Goal: Use online tool/utility: Utilize a website feature to perform a specific function

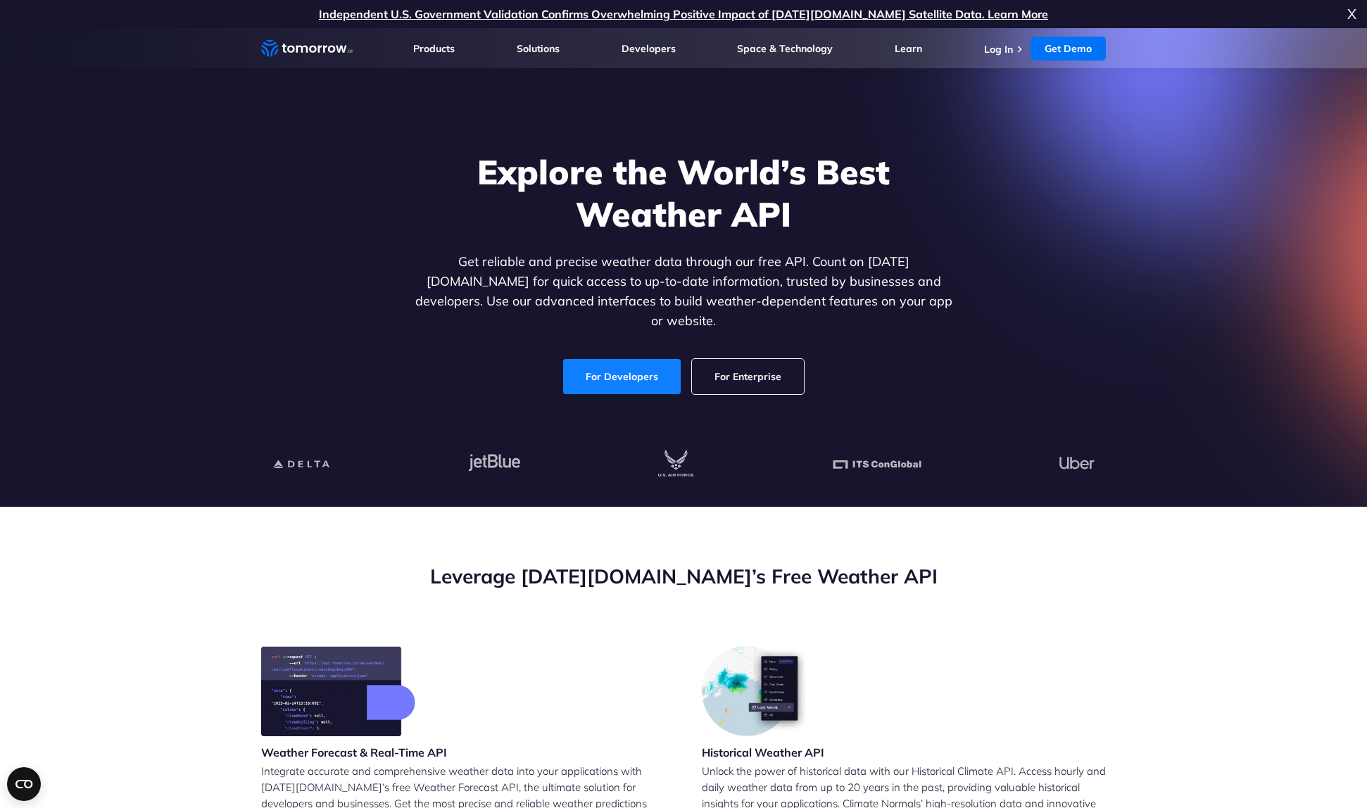
click at [632, 362] on link "For Developers" at bounding box center [622, 376] width 118 height 35
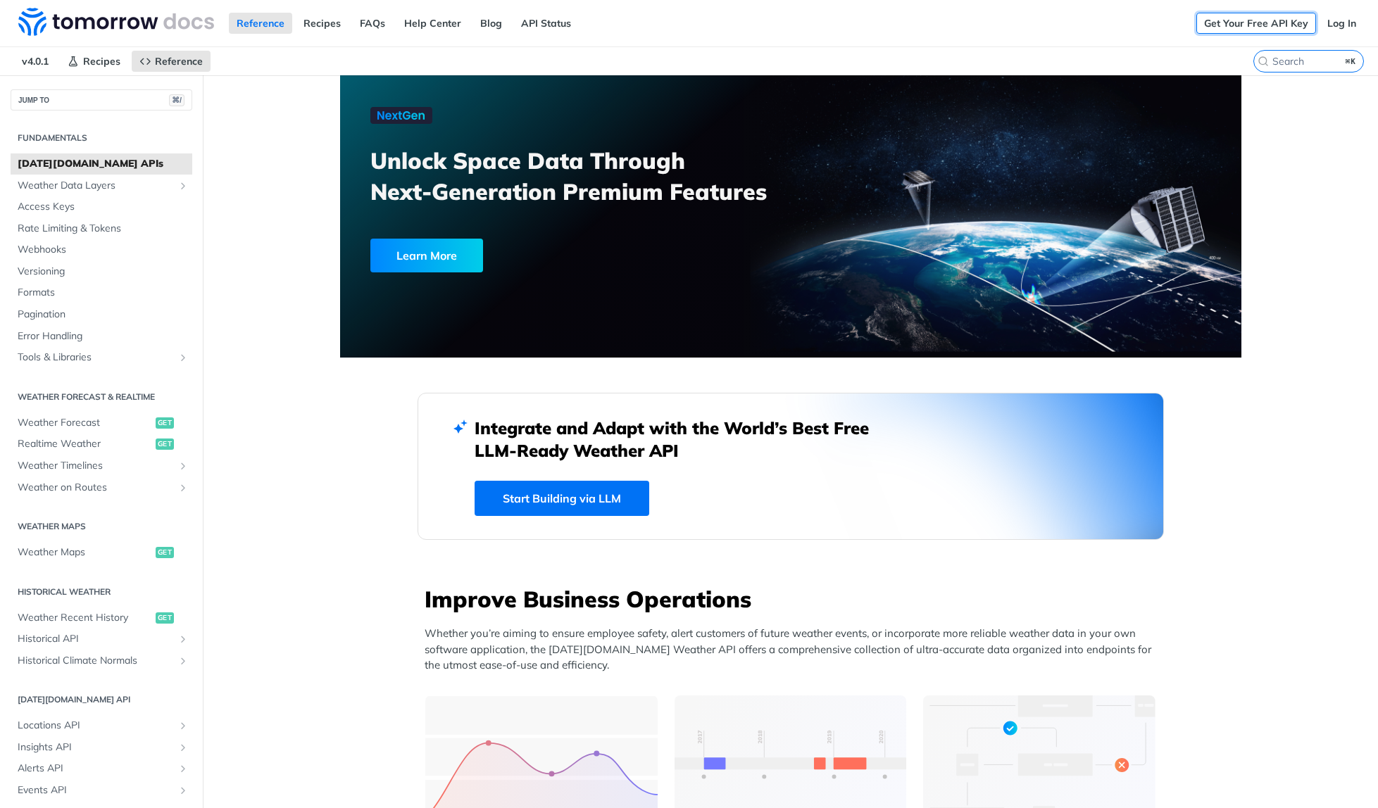
click at [1252, 20] on link "Get Your Free API Key" at bounding box center [1256, 23] width 120 height 21
click at [1333, 22] on link "Log In" at bounding box center [1341, 23] width 44 height 21
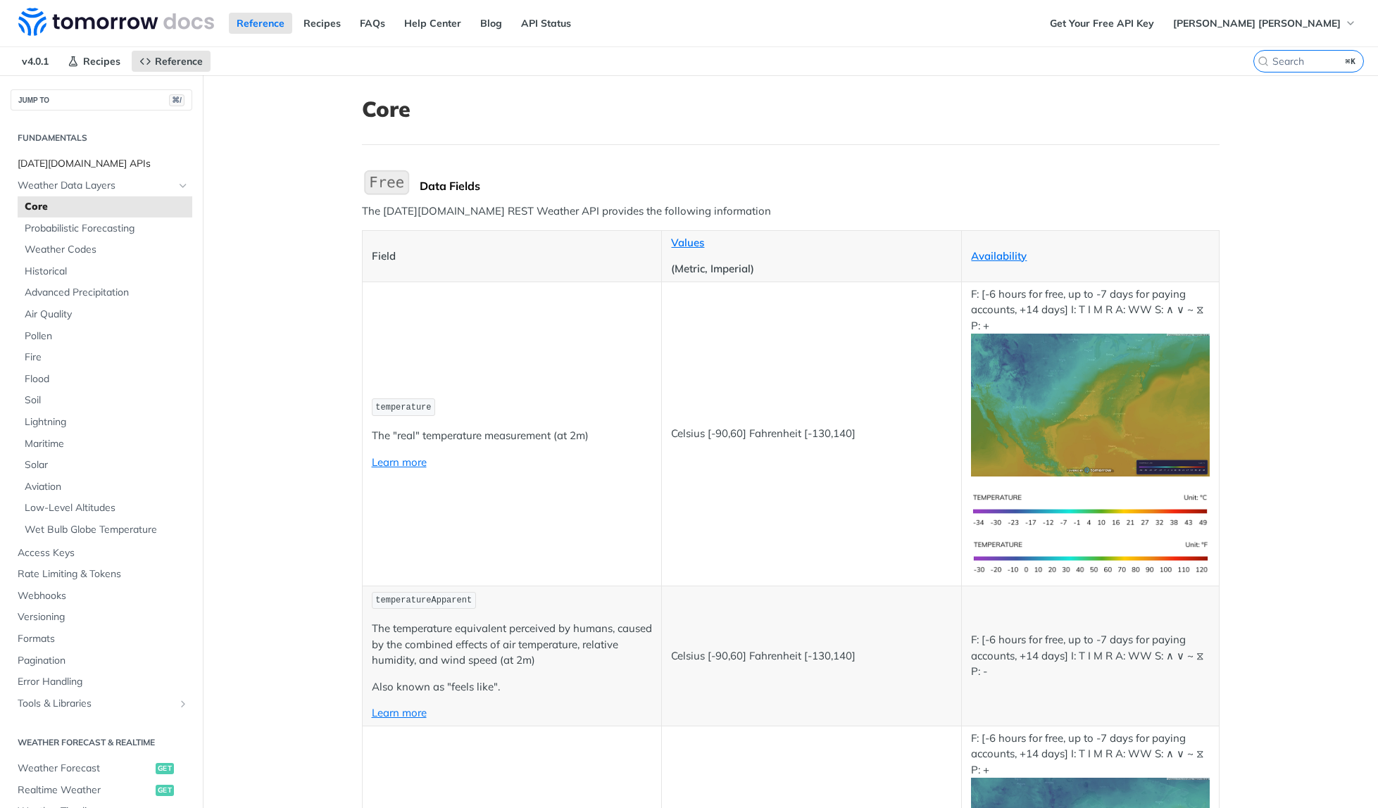
click at [58, 164] on span "[DATE][DOMAIN_NAME] APIs" at bounding box center [103, 164] width 171 height 14
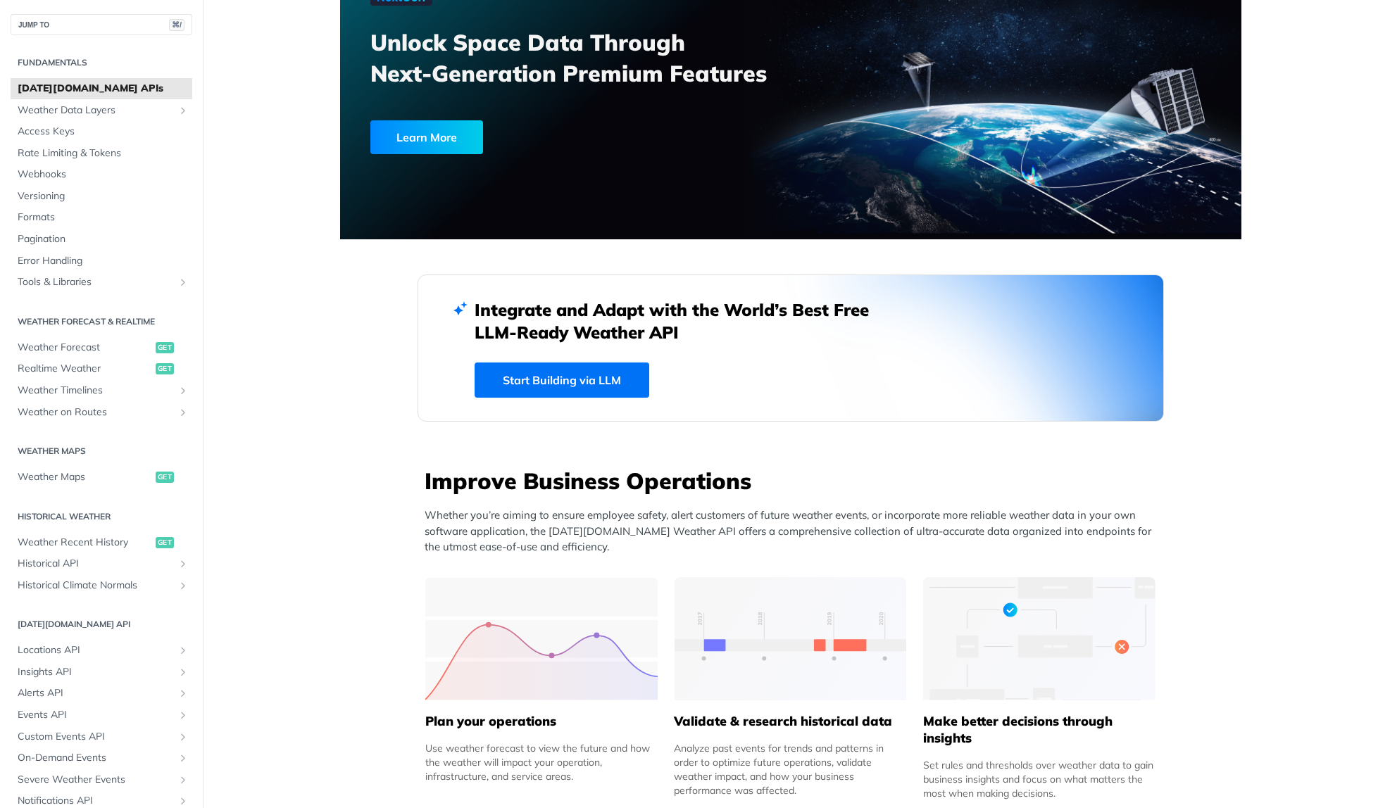
scroll to position [126, 0]
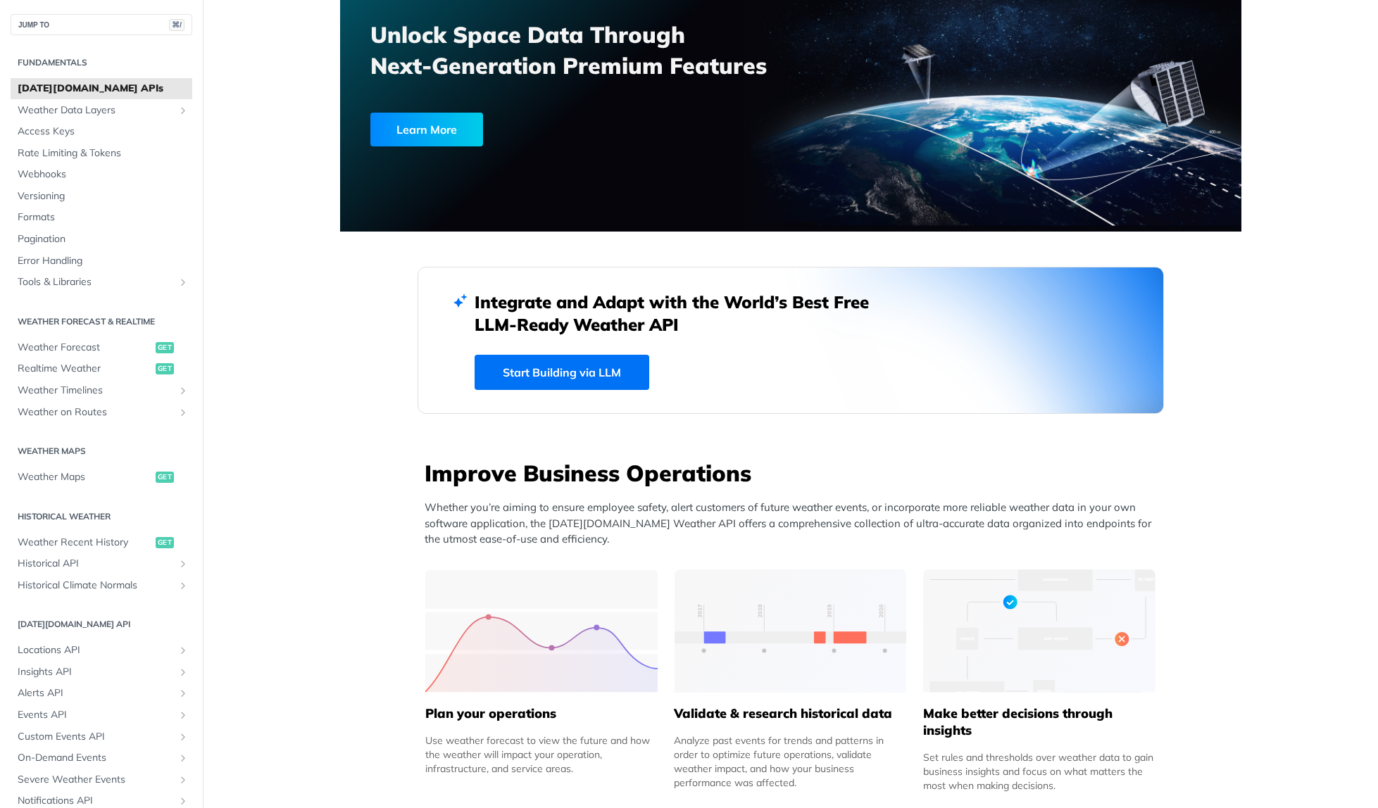
click at [588, 368] on link "Start Building via LLM" at bounding box center [562, 372] width 175 height 35
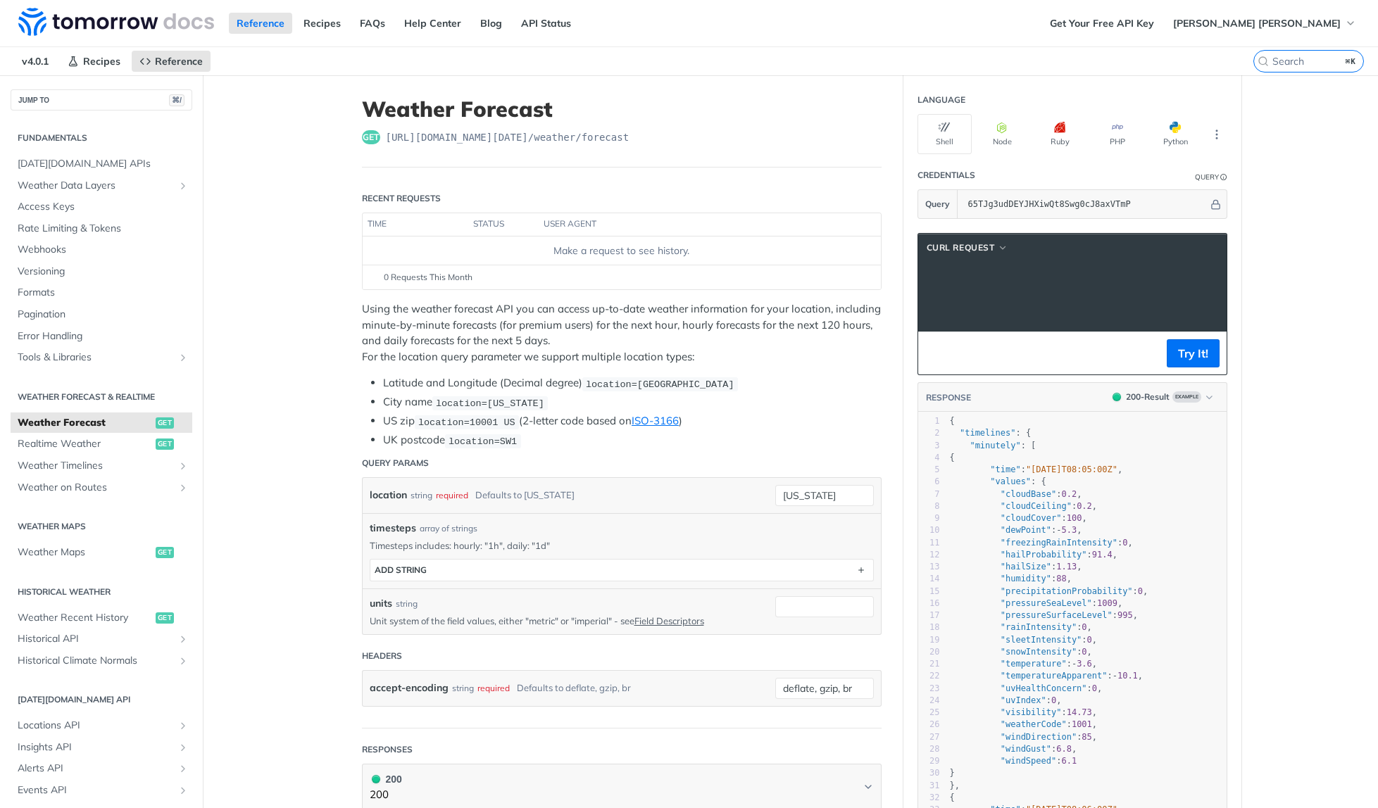
scroll to position [0, 319]
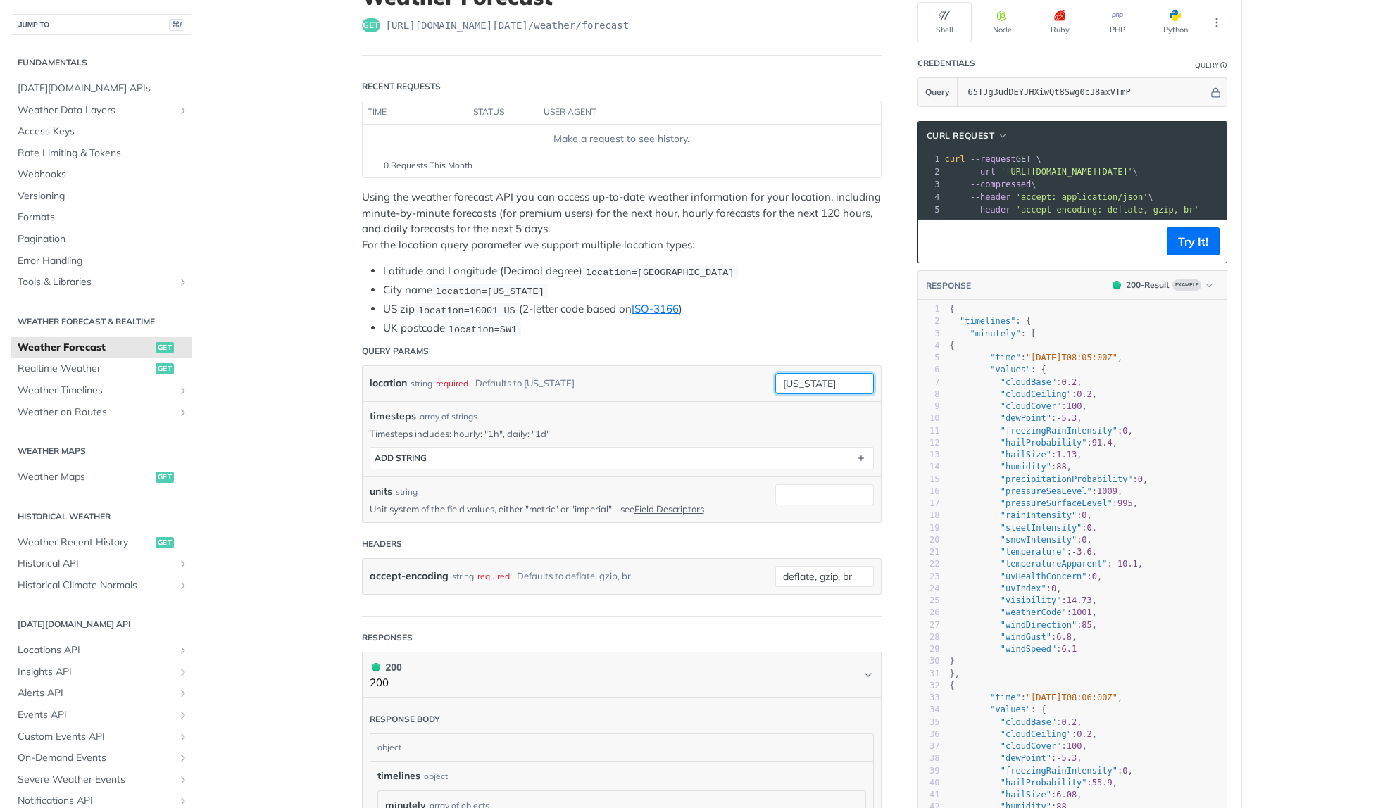
click at [832, 382] on input "new york" at bounding box center [824, 383] width 99 height 21
click at [875, 330] on li "UK postcode location=SW1" at bounding box center [632, 328] width 499 height 16
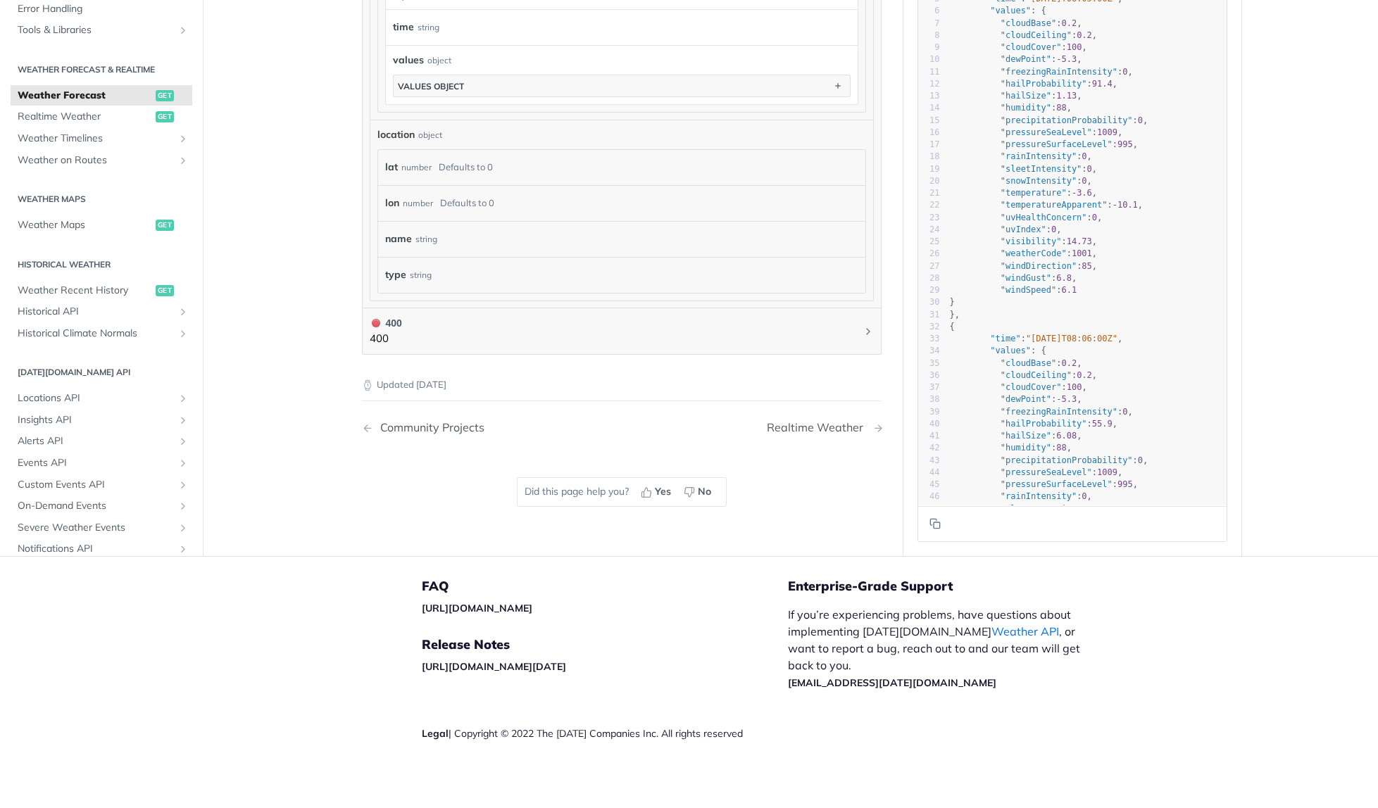
click at [820, 422] on div "Realtime Weather" at bounding box center [819, 427] width 104 height 13
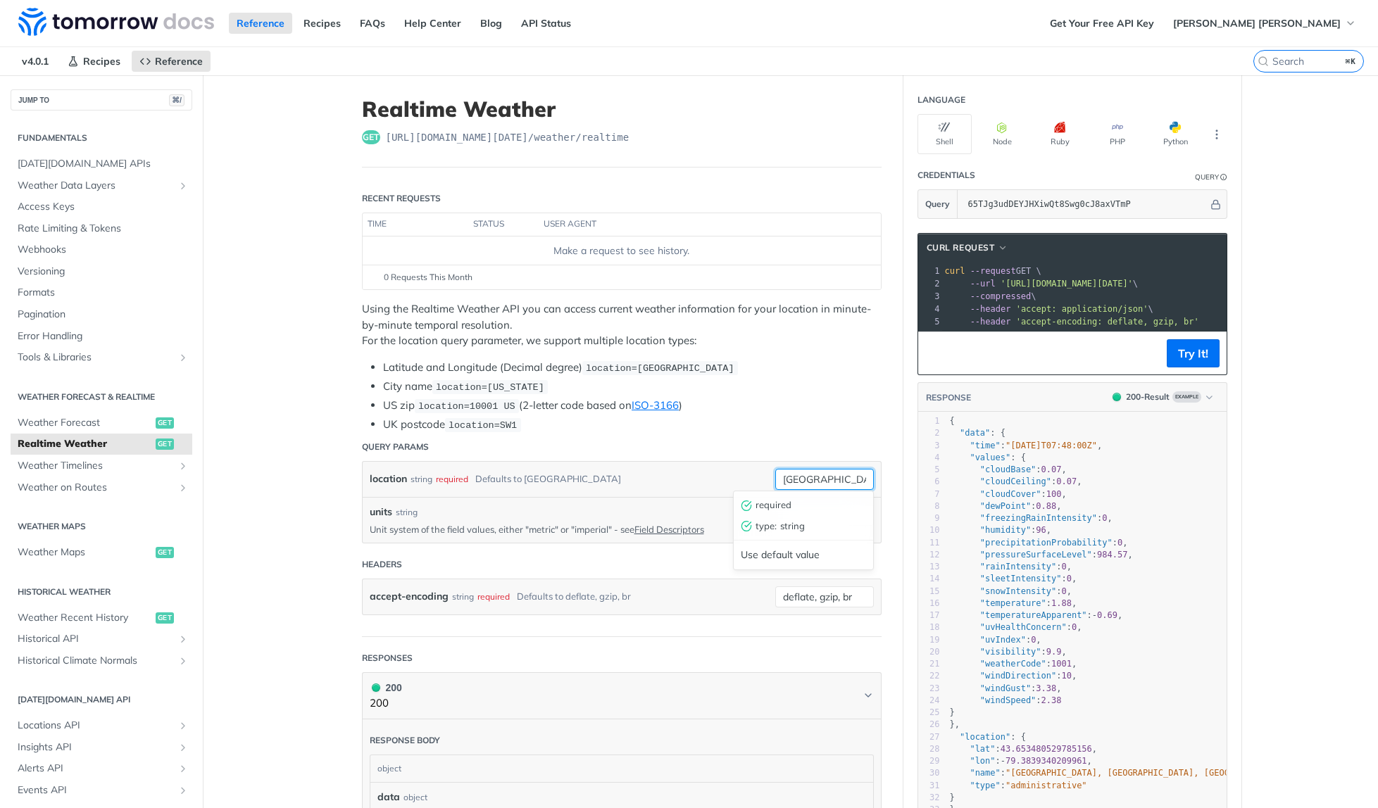
drag, startPoint x: 820, startPoint y: 481, endPoint x: 730, endPoint y: 470, distance: 90.7
click at [730, 470] on div "location string required Defaults to toronto toronto required type : string Use…" at bounding box center [622, 479] width 504 height 21
type input "Manila"
click at [1189, 363] on button "Try It!" at bounding box center [1193, 353] width 53 height 28
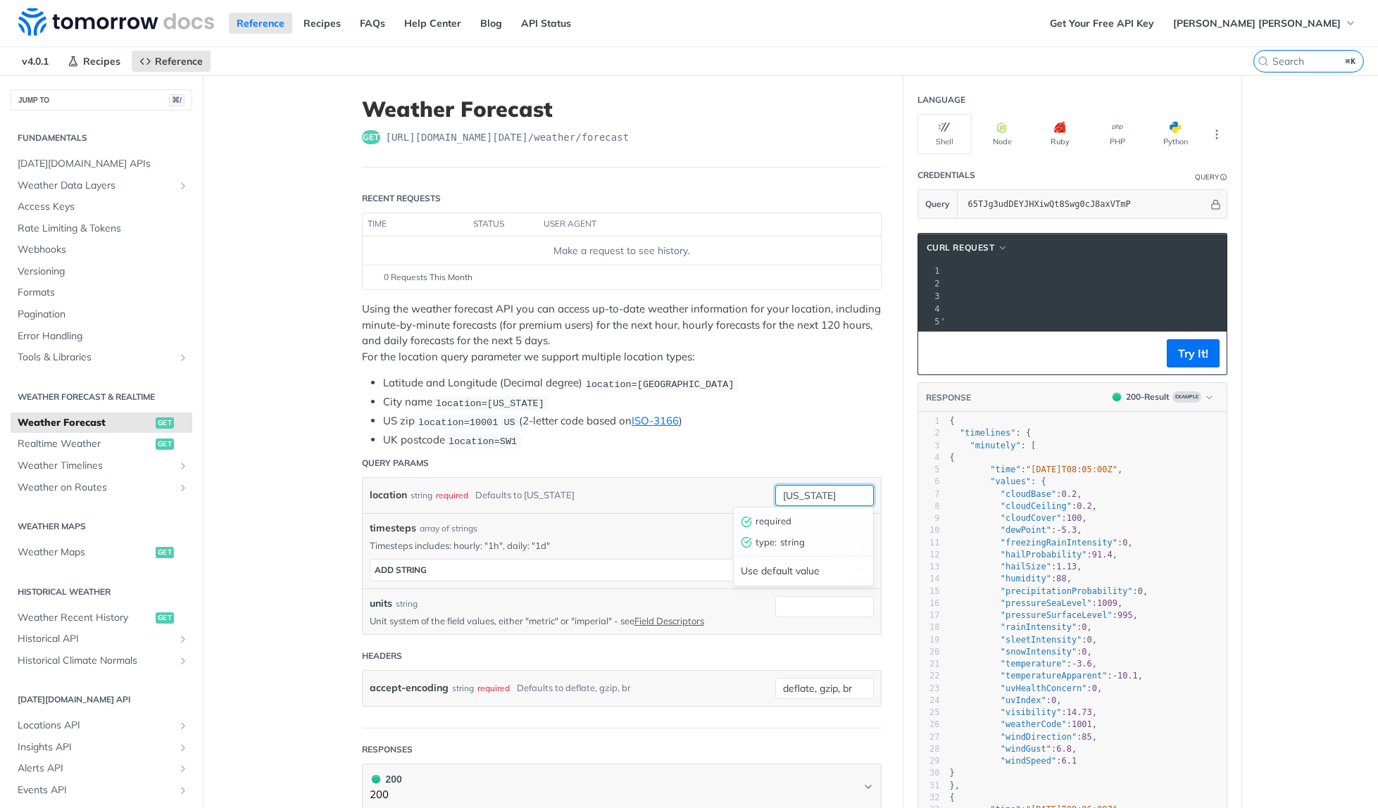
drag, startPoint x: 832, startPoint y: 494, endPoint x: 682, endPoint y: 472, distance: 151.6
click at [682, 472] on form "Query Params location string required Defaults to new york new york required ty…" at bounding box center [622, 589] width 520 height 280
type input "Manila"
click at [1185, 361] on button "Try It!" at bounding box center [1193, 353] width 53 height 28
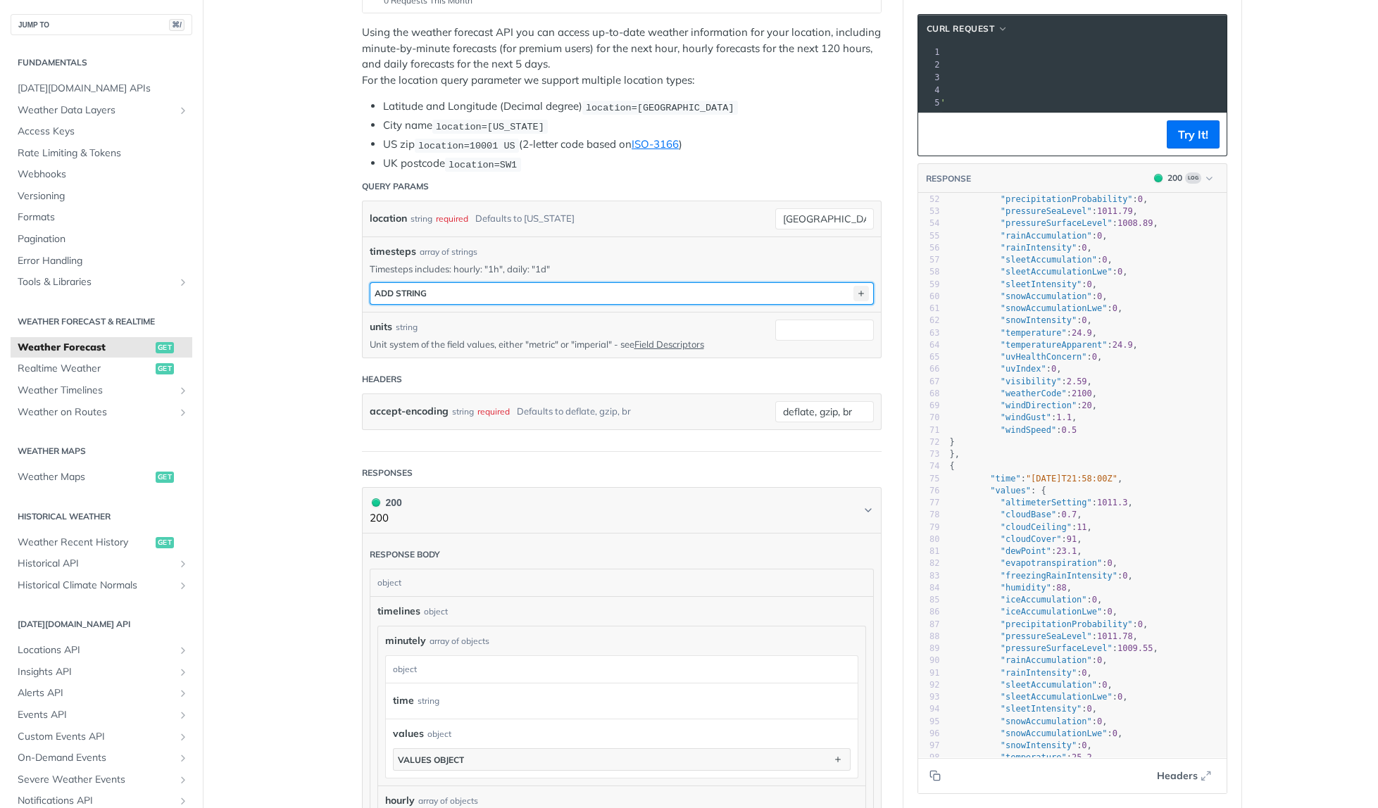
click at [855, 290] on icon "button" at bounding box center [860, 293] width 15 height 15
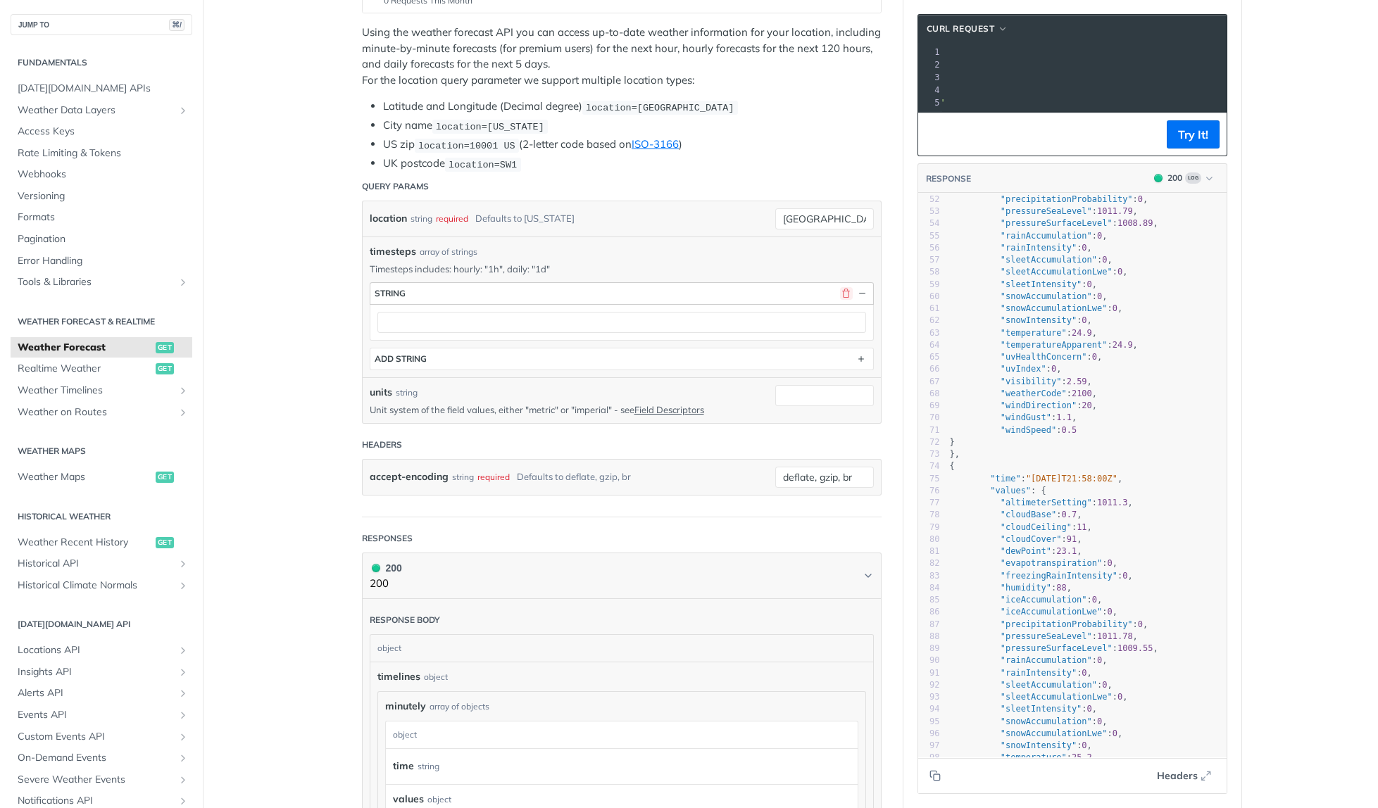
click at [841, 289] on button "button" at bounding box center [846, 293] width 13 height 13
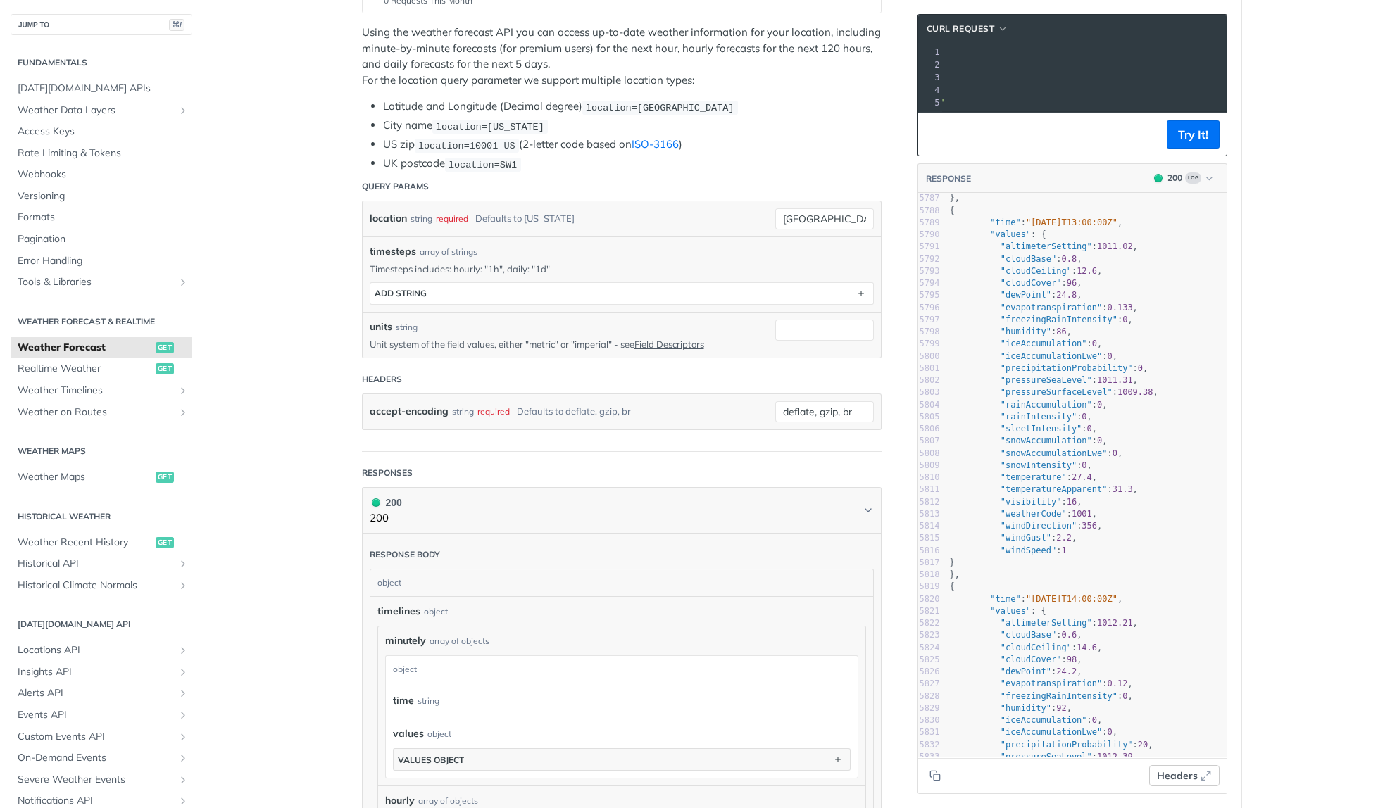
click at [1200, 773] on icon "button" at bounding box center [1205, 775] width 11 height 11
click at [1282, 446] on main "JUMP TO ⌘/ Fundamentals Tomorrow.io APIs Weather Data Layers Core Probabilistic…" at bounding box center [689, 673] width 1378 height 1754
